Goal: Task Accomplishment & Management: Manage account settings

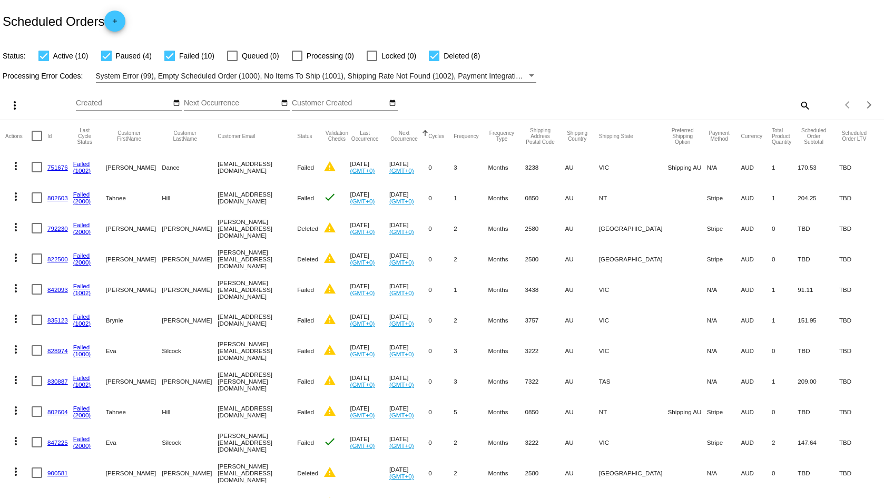
click at [800, 101] on mat-icon "search" at bounding box center [804, 105] width 13 height 16
click at [667, 102] on input "Search" at bounding box center [700, 103] width 220 height 8
type input "k"
type input "[EMAIL_ADDRESS][DOMAIN_NAME]"
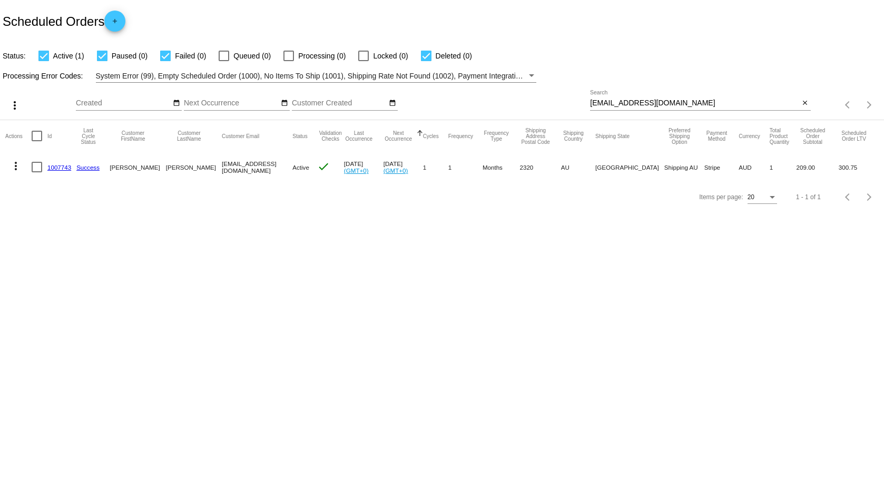
click at [67, 167] on link "1007743" at bounding box center [59, 167] width 24 height 7
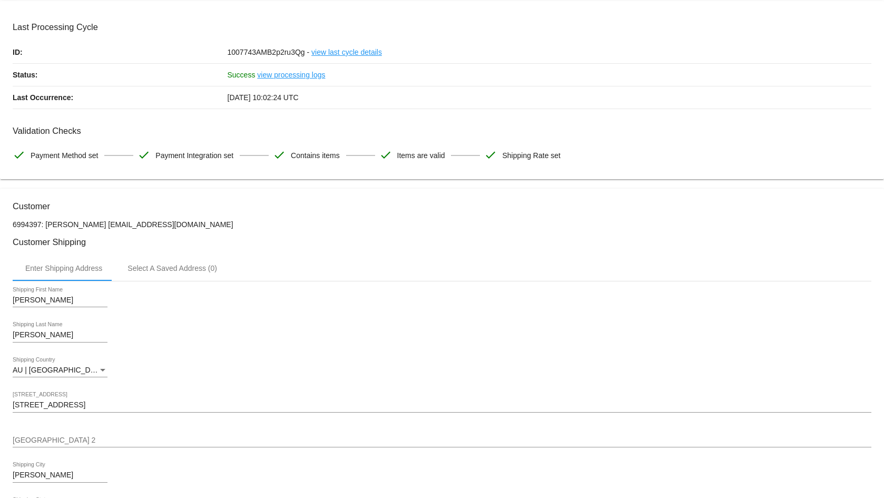
scroll to position [53, 0]
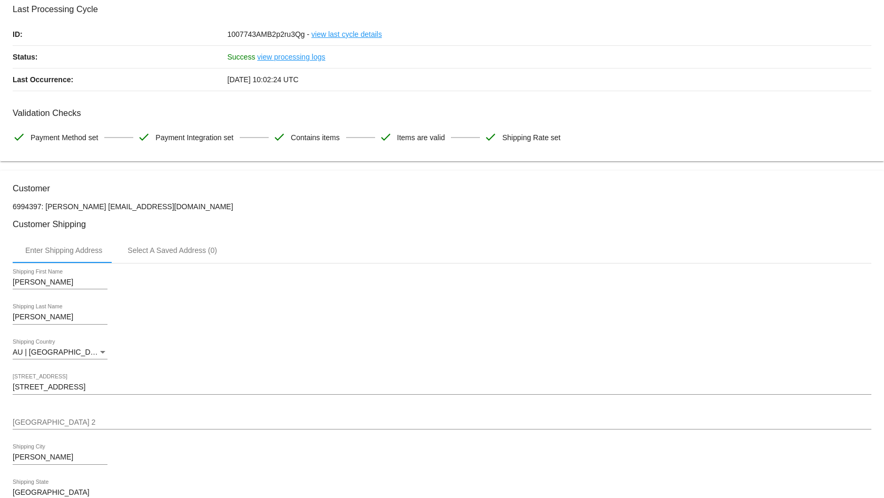
click at [275, 62] on link "view processing logs" at bounding box center [291, 57] width 68 height 22
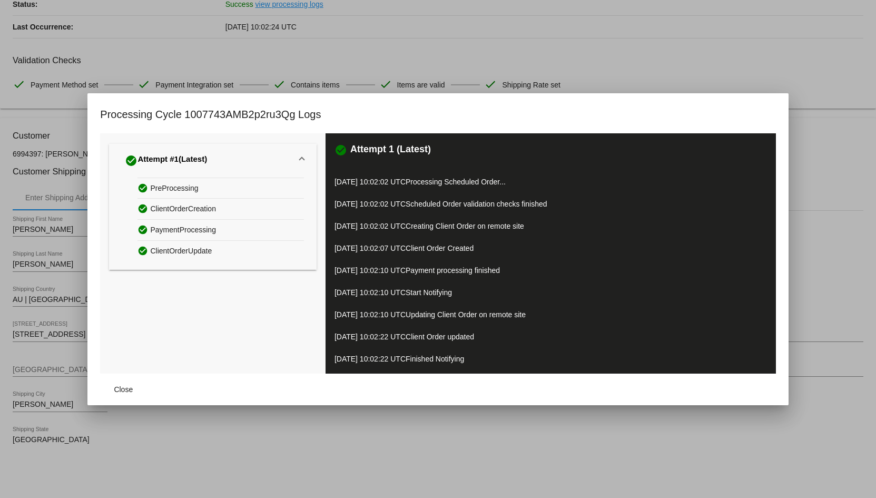
click at [152, 393] on mat-dialog-actions "Close" at bounding box center [437, 389] width 675 height 32
click at [139, 393] on button "Close" at bounding box center [123, 389] width 46 height 19
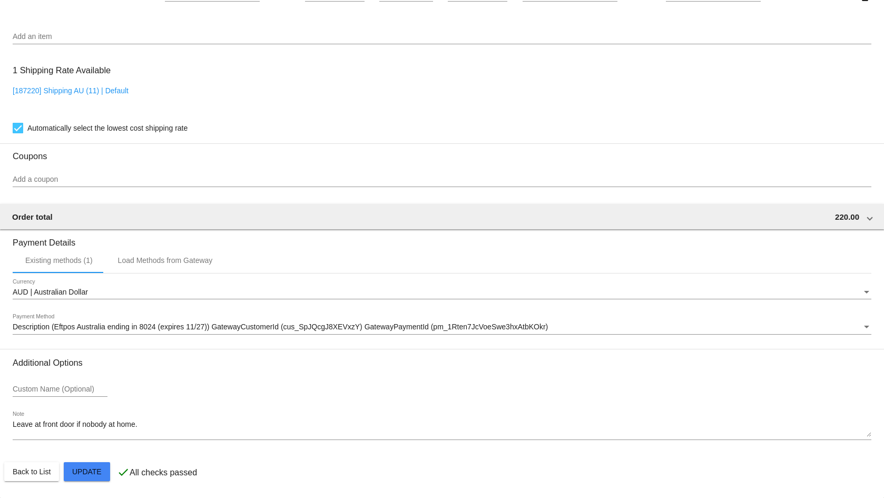
scroll to position [797, 0]
click at [179, 476] on p "All checks passed" at bounding box center [163, 472] width 67 height 9
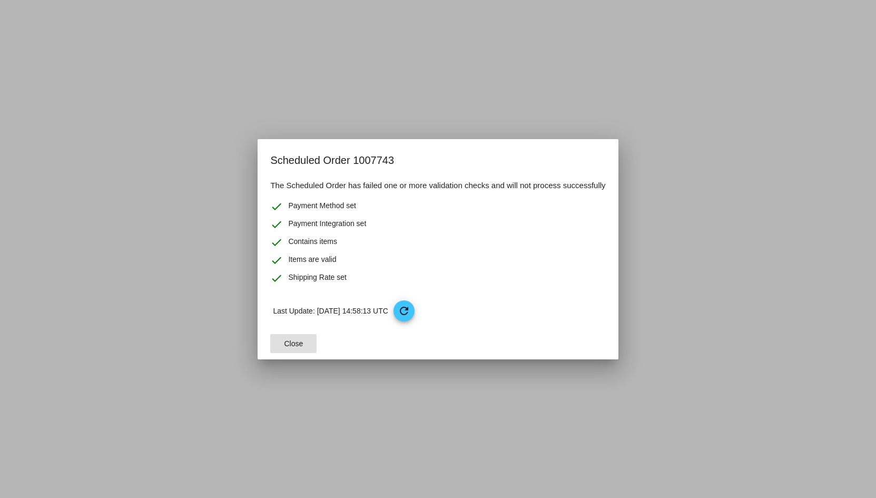
click at [303, 345] on span "Close" at bounding box center [293, 343] width 19 height 8
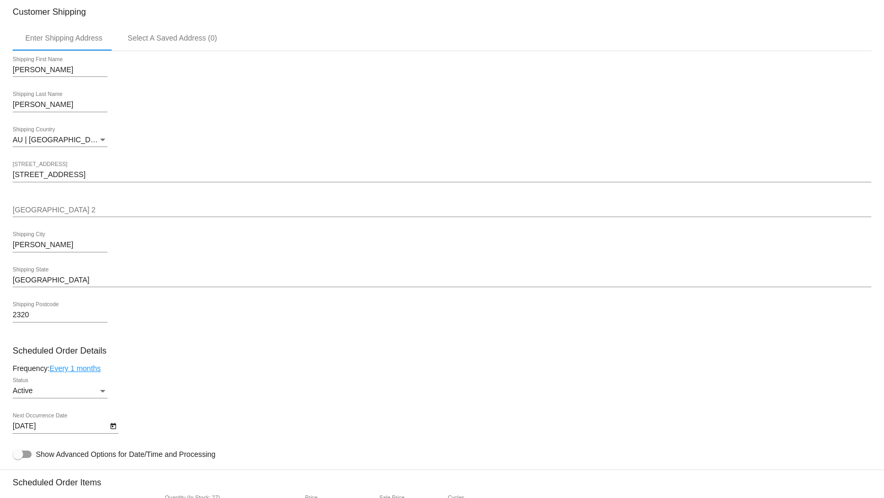
scroll to position [270, 0]
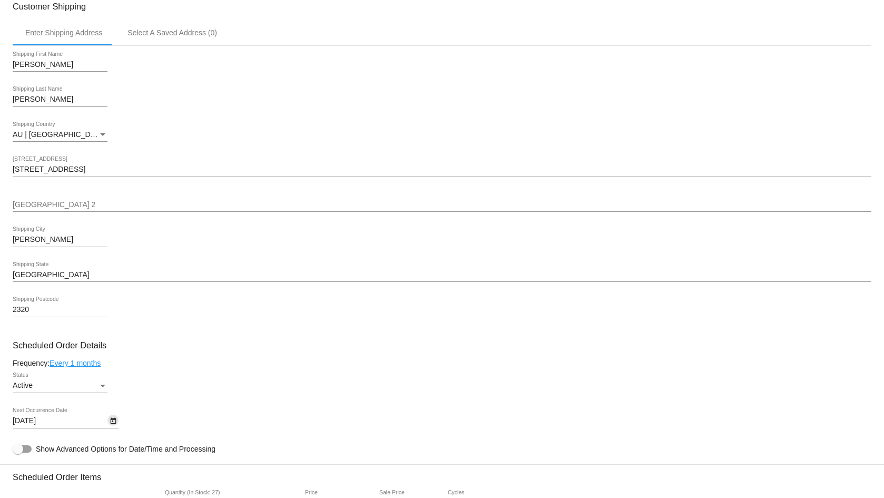
click at [108, 426] on button "Open calendar" at bounding box center [112, 419] width 11 height 11
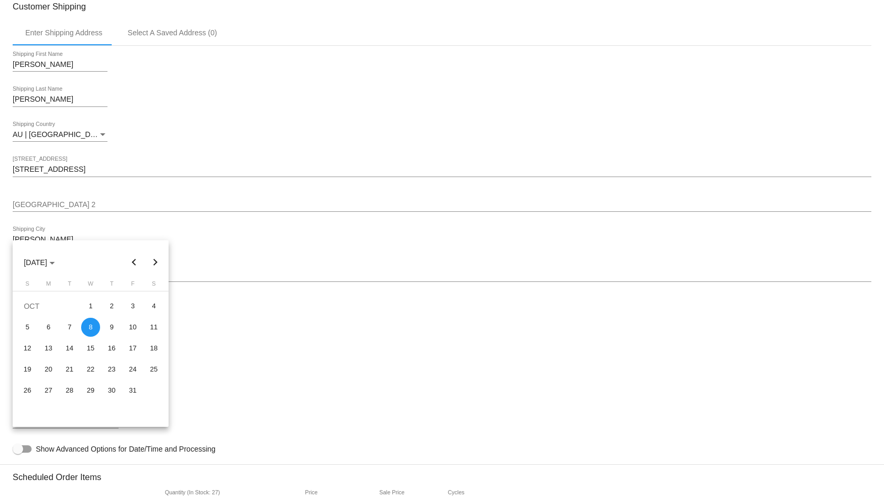
click at [132, 263] on button "Previous month" at bounding box center [134, 262] width 21 height 21
click at [68, 352] on div "9" at bounding box center [69, 348] width 19 height 19
type input "[DATE]"
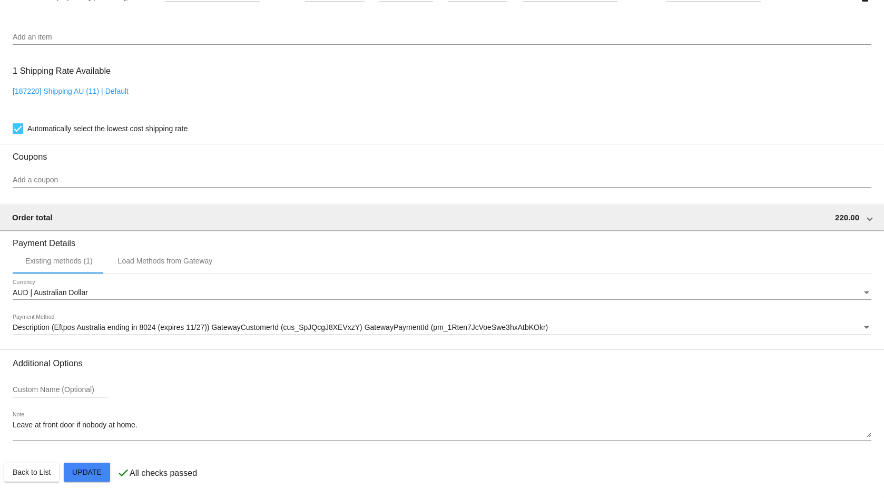
scroll to position [797, 0]
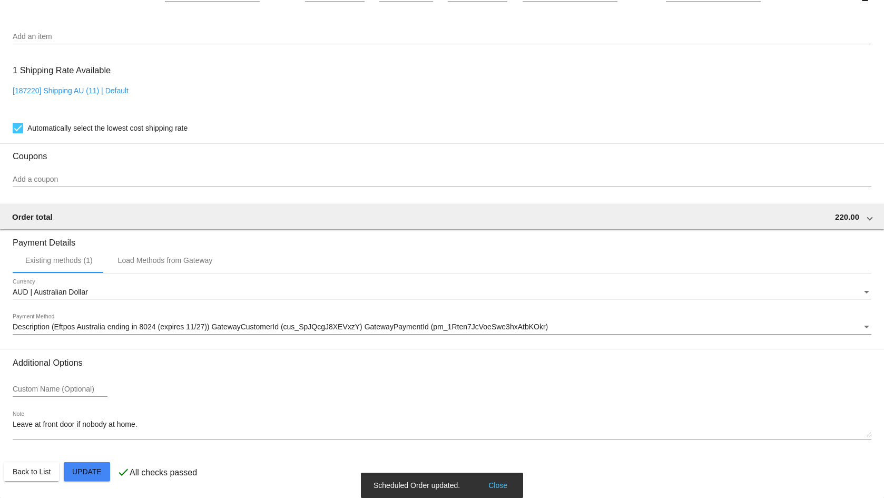
click at [497, 485] on button "Close" at bounding box center [497, 485] width 25 height 11
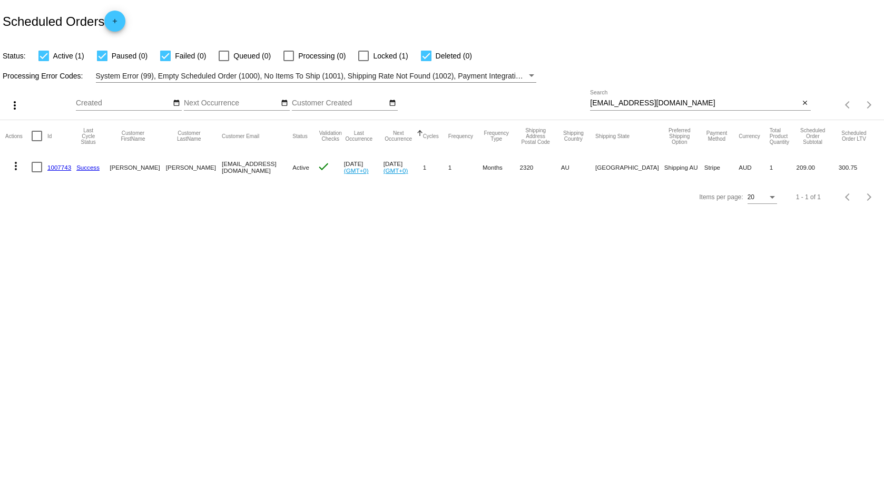
click at [56, 166] on link "1007743" at bounding box center [59, 167] width 24 height 7
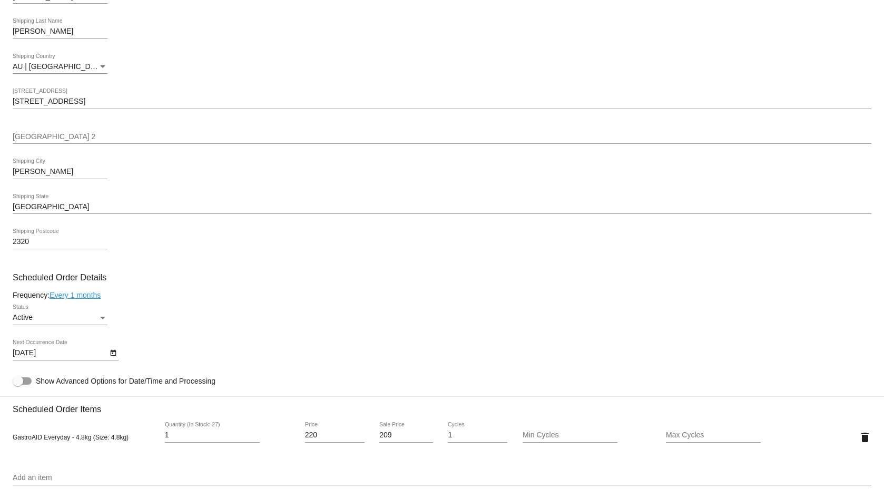
scroll to position [323, 0]
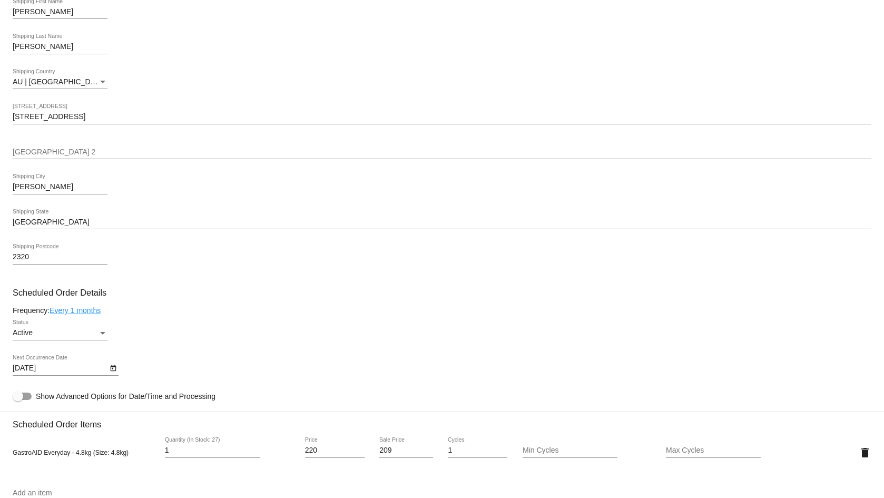
click at [29, 400] on div at bounding box center [22, 395] width 19 height 7
click at [18, 400] on input "Show Advanced Options for Date/Time and Processing" at bounding box center [17, 400] width 1 height 1
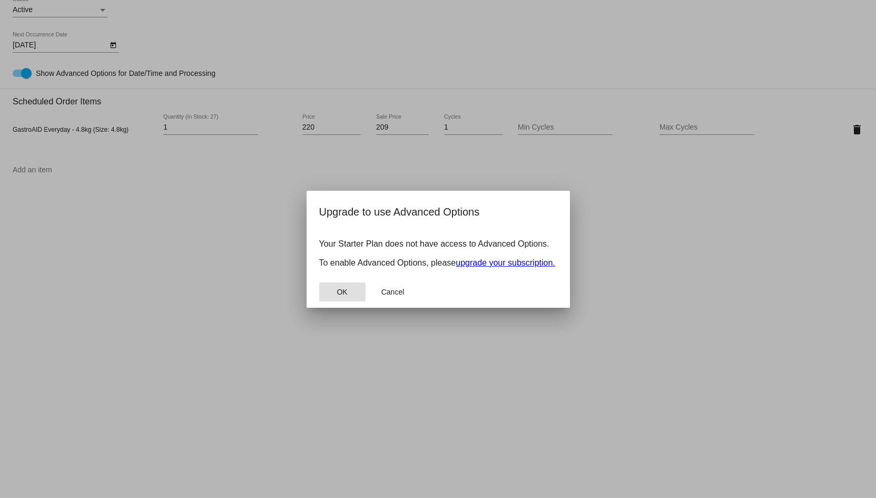
click at [337, 298] on button "OK" at bounding box center [342, 291] width 46 height 19
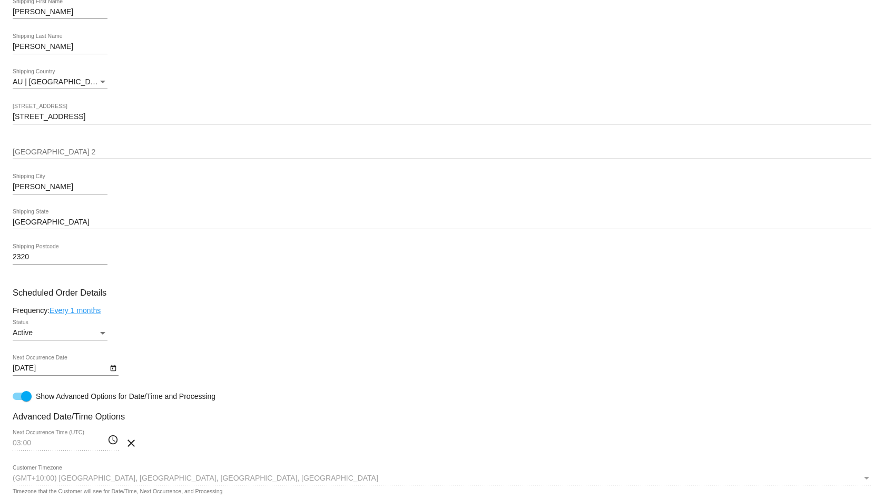
click at [17, 400] on div at bounding box center [22, 395] width 19 height 7
click at [17, 400] on input "Show Advanced Options for Date/Time and Processing" at bounding box center [17, 400] width 1 height 1
checkbox input "false"
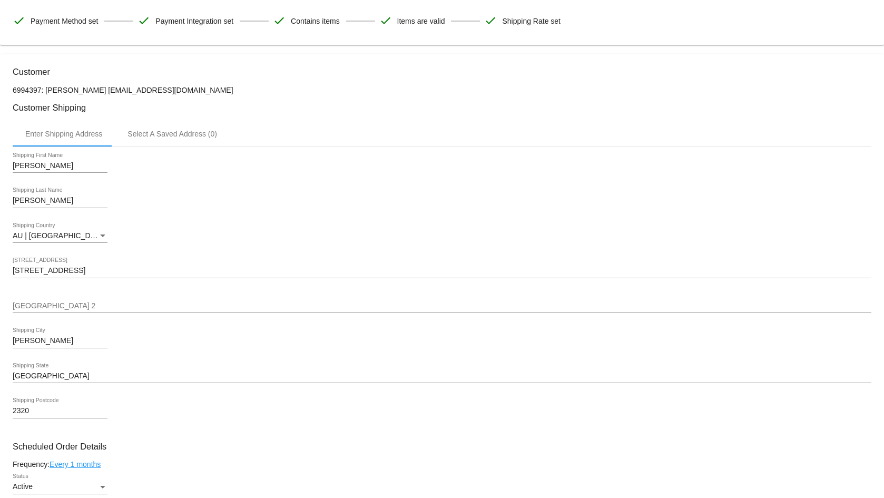
scroll to position [316, 0]
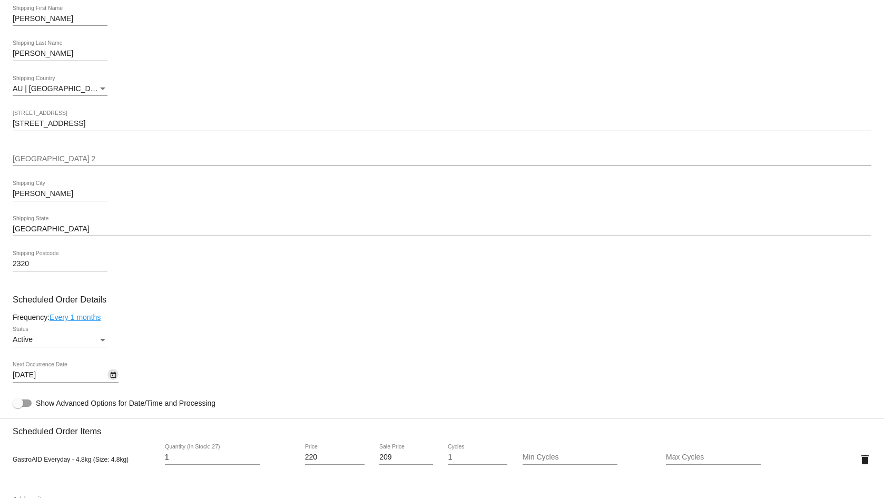
click at [110, 381] on icon "Open calendar" at bounding box center [113, 375] width 7 height 13
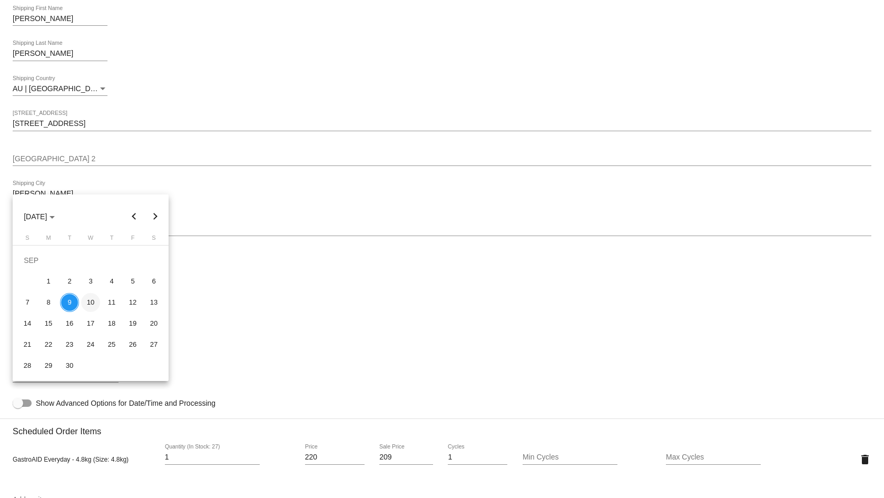
click at [86, 305] on div "10" at bounding box center [90, 302] width 19 height 19
type input "[DATE]"
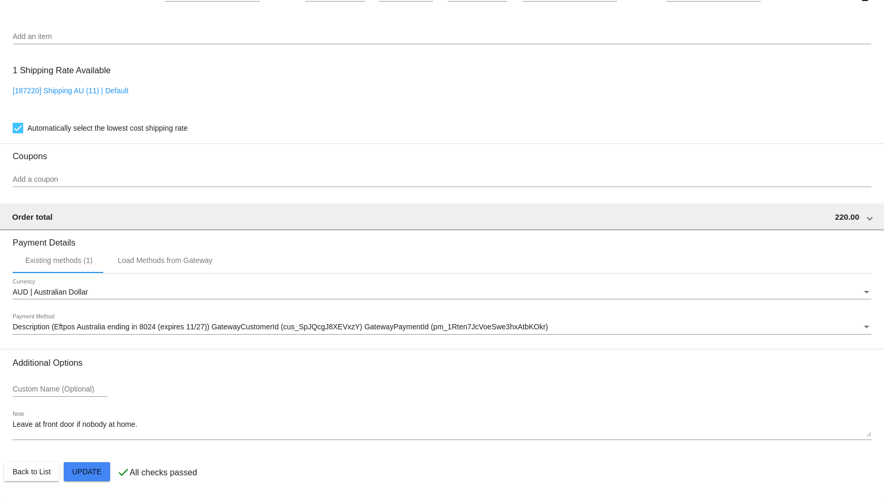
scroll to position [797, 0]
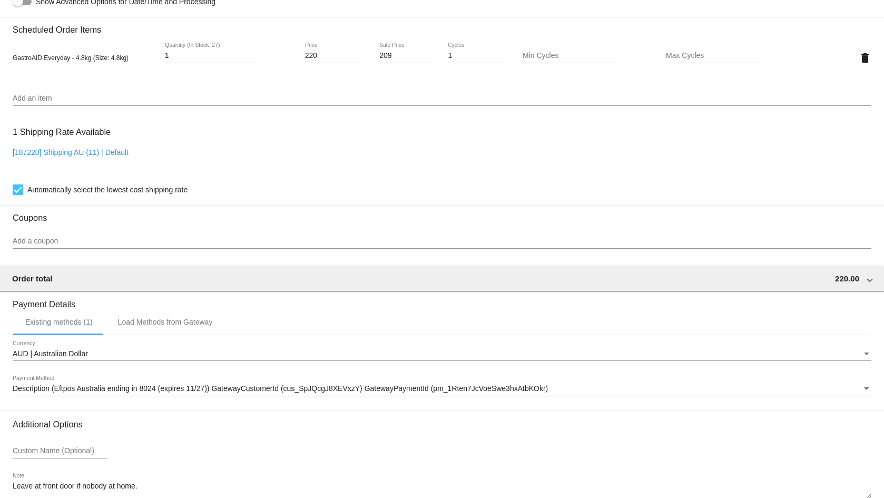
scroll to position [586, 0]
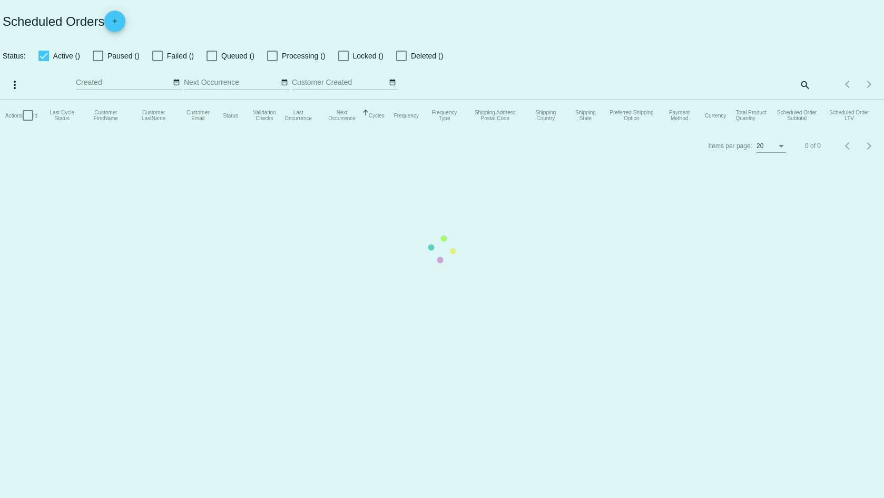
checkbox input "true"
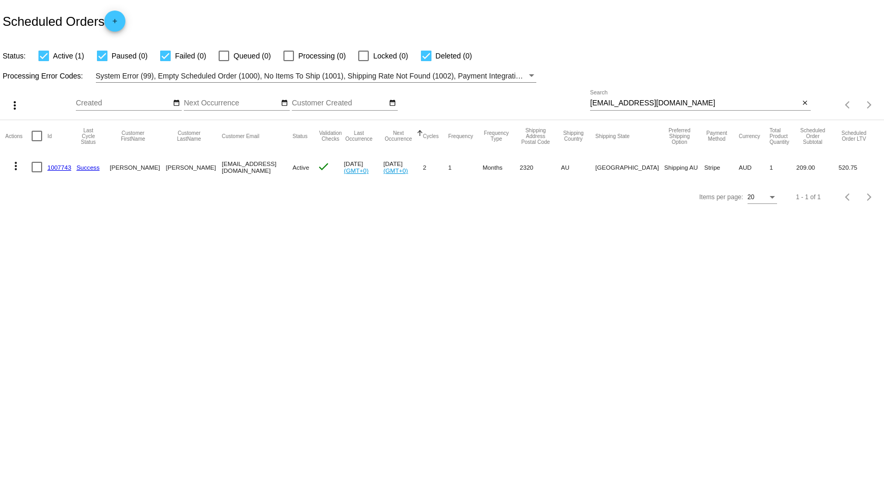
click at [55, 167] on link "1007743" at bounding box center [59, 167] width 24 height 7
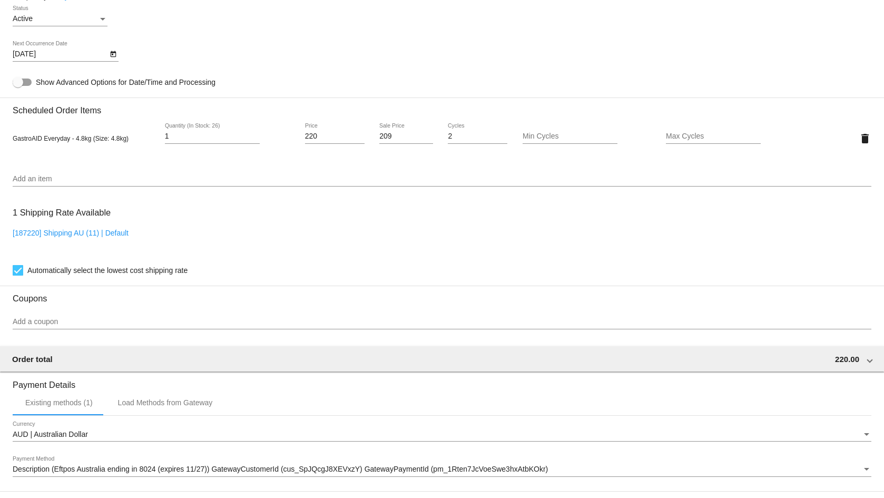
scroll to position [579, 0]
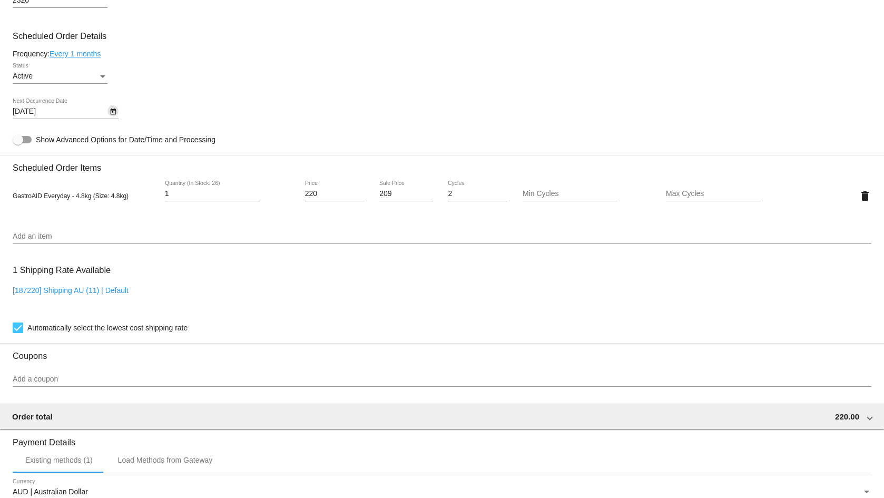
click at [111, 118] on icon "Open calendar" at bounding box center [113, 111] width 7 height 13
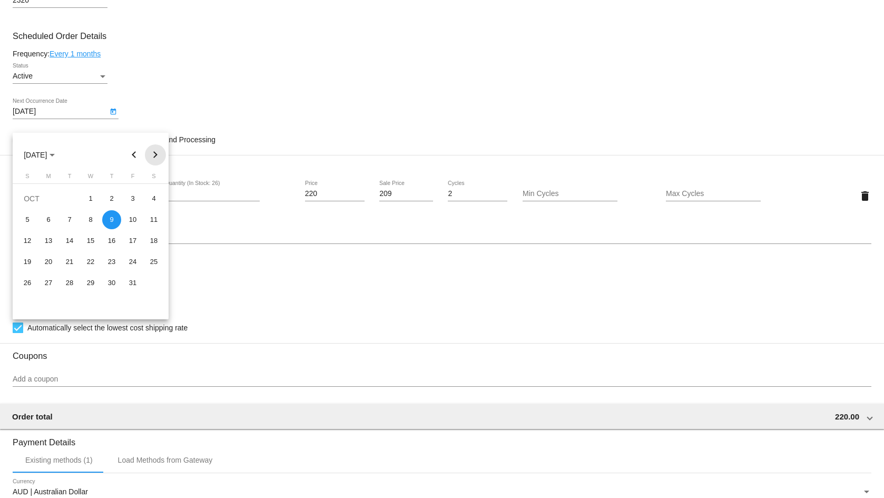
click at [154, 156] on button "Next month" at bounding box center [155, 154] width 21 height 21
click at [46, 245] on div "10" at bounding box center [48, 240] width 19 height 19
type input "11/10/2025"
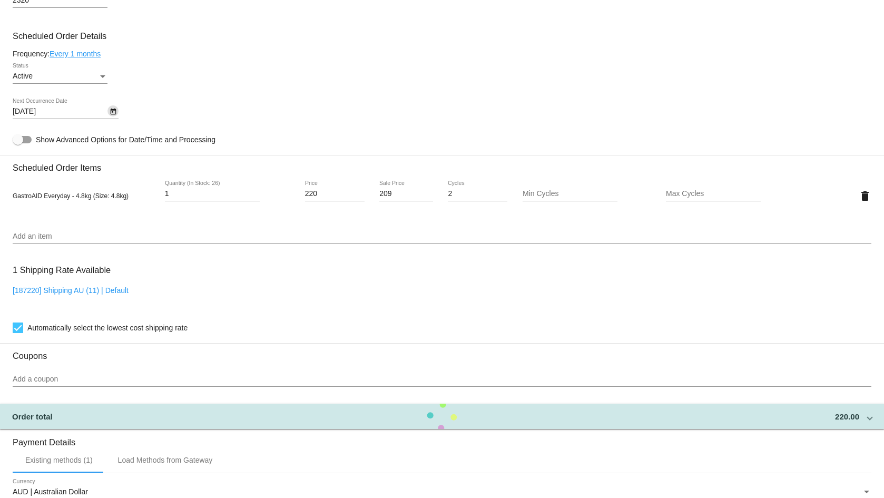
scroll to position [797, 0]
